Goal: Information Seeking & Learning: Learn about a topic

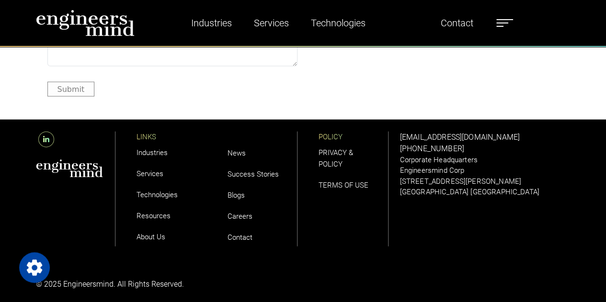
scroll to position [2864, 0]
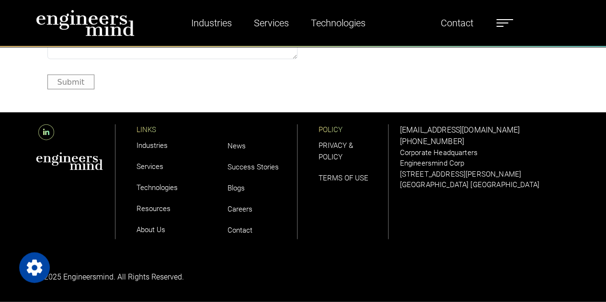
click at [333, 143] on link "PRIVACY & POLICY" at bounding box center [336, 151] width 34 height 20
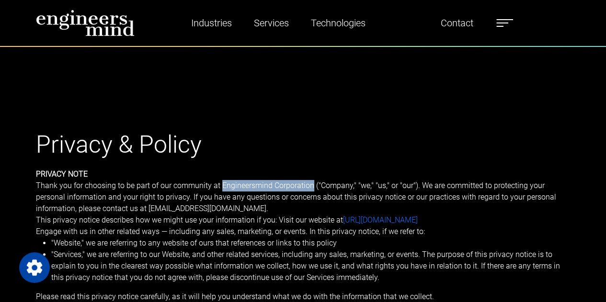
drag, startPoint x: 220, startPoint y: 184, endPoint x: 310, endPoint y: 183, distance: 90.1
click at [310, 183] on p "Thank you for choosing to be part of our community at Engineersmind Corporation…" at bounding box center [303, 197] width 535 height 34
copy p "Engineersmind Corporation"
drag, startPoint x: 240, startPoint y: 181, endPoint x: 228, endPoint y: 187, distance: 13.3
click at [232, 189] on p "Thank you for choosing to be part of our community at Engineersmind Corporation…" at bounding box center [303, 197] width 535 height 34
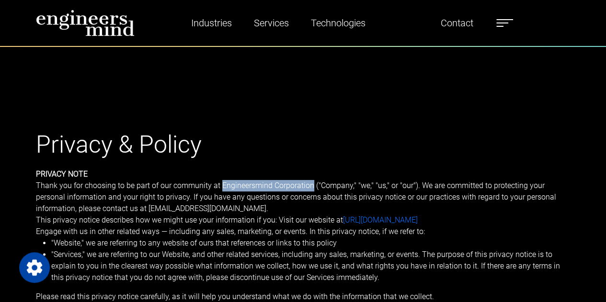
drag, startPoint x: 222, startPoint y: 185, endPoint x: 312, endPoint y: 183, distance: 90.1
click at [312, 183] on p "Thank you for choosing to be part of our community at Engineersmind Corporation…" at bounding box center [303, 197] width 535 height 34
drag, startPoint x: 515, startPoint y: 23, endPoint x: 506, endPoint y: 22, distance: 9.2
click at [513, 23] on label at bounding box center [504, 23] width 17 height 12
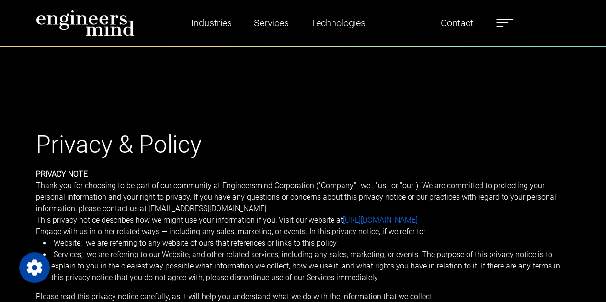
click at [505, 21] on label at bounding box center [504, 23] width 17 height 12
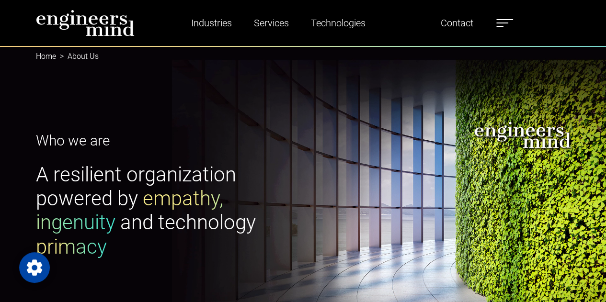
click at [88, 29] on img at bounding box center [85, 23] width 99 height 27
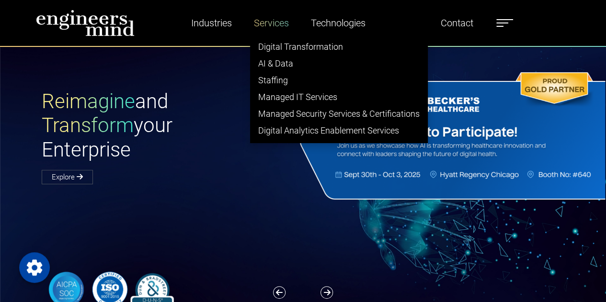
click at [268, 17] on link "Services" at bounding box center [271, 23] width 43 height 22
click at [267, 22] on link "Services" at bounding box center [271, 23] width 43 height 22
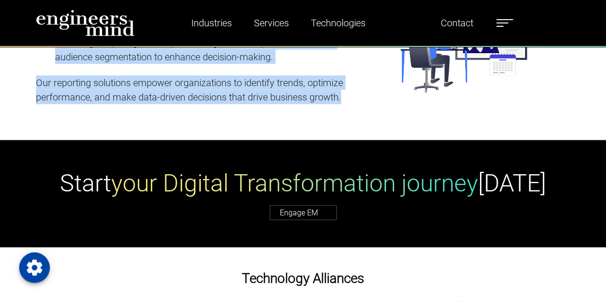
scroll to position [2858, 0]
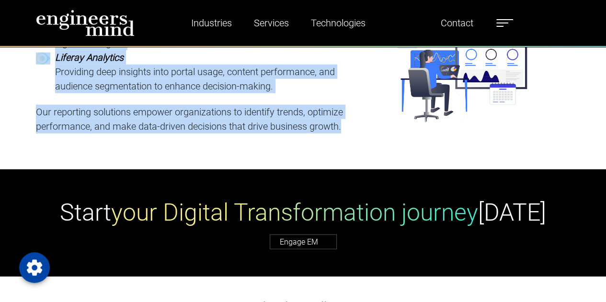
drag, startPoint x: 312, startPoint y: 143, endPoint x: 174, endPoint y: 150, distance: 138.6
copy div "Lo ipsum’d sitamet consecte adipisci elitseddo, eiusmodtempor inci utlaboreetdo…"
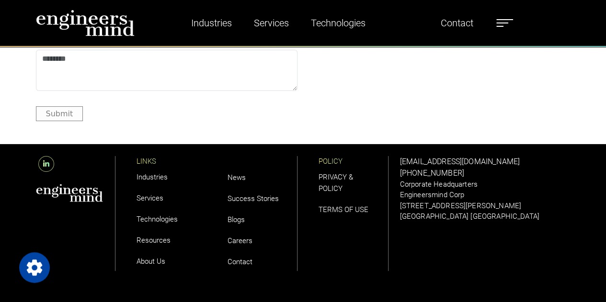
scroll to position [3723, 0]
